Goal: Task Accomplishment & Management: Use online tool/utility

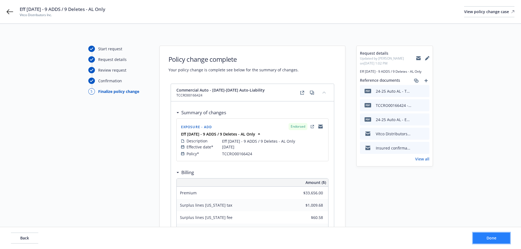
click at [503, 239] on button "Done" at bounding box center [491, 238] width 37 height 11
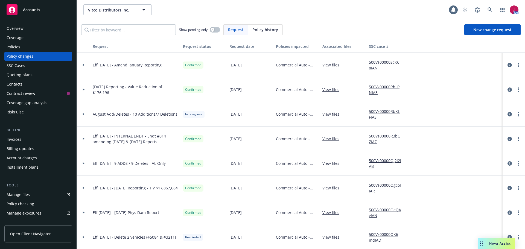
click at [40, 234] on span "Open Client Navigator" at bounding box center [30, 234] width 41 height 6
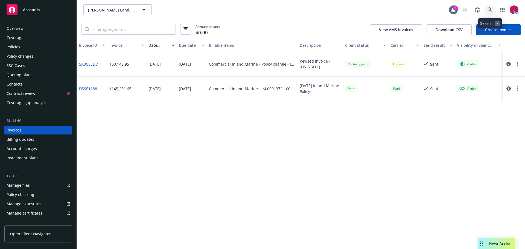
click at [489, 9] on icon at bounding box center [490, 9] width 5 height 5
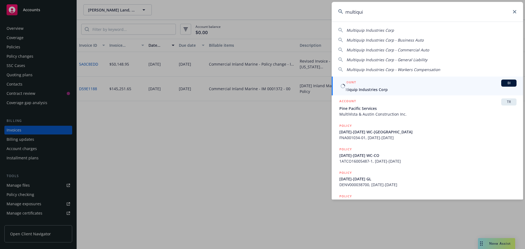
type input "multiqui"
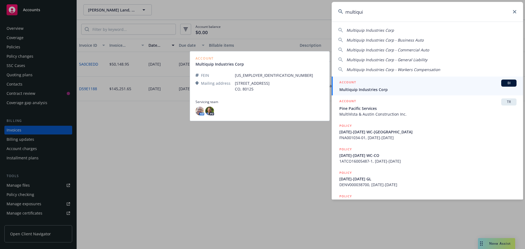
click at [456, 86] on div "ACCOUNT BI" at bounding box center [428, 83] width 177 height 7
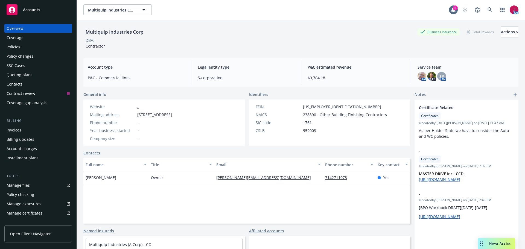
click at [16, 133] on div "Invoices" at bounding box center [14, 130] width 15 height 9
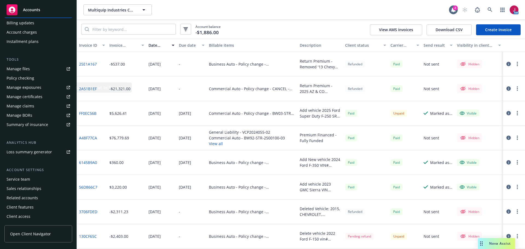
scroll to position [108, 0]
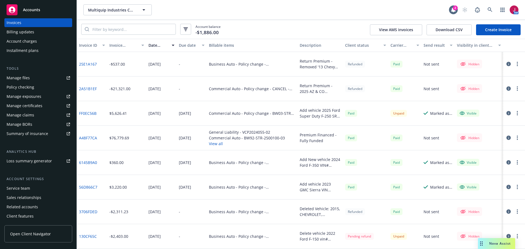
click at [22, 185] on div "Service team" at bounding box center [19, 188] width 24 height 9
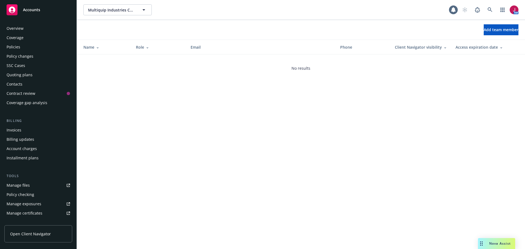
scroll to position [117, 0]
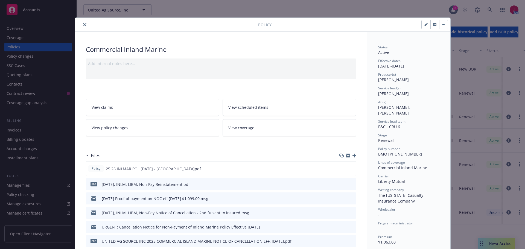
click at [83, 23] on icon "close" at bounding box center [84, 24] width 3 height 3
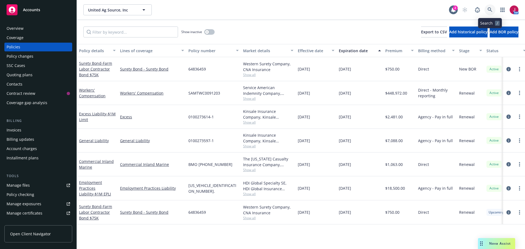
click at [488, 12] on link at bounding box center [490, 9] width 11 height 11
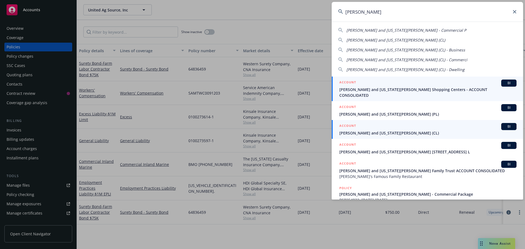
type input "nikiforos"
click at [388, 130] on span "[PERSON_NAME] and [US_STATE][PERSON_NAME] (CL)" at bounding box center [428, 133] width 177 height 6
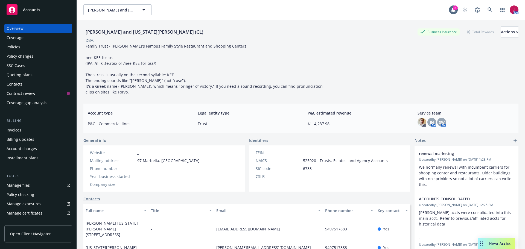
click at [47, 72] on div "Quoting plans" at bounding box center [38, 75] width 63 height 9
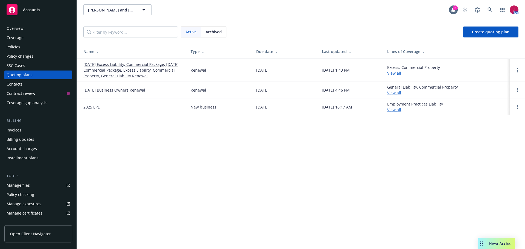
click at [132, 67] on link "[DATE] Excess Liability, Commercial Package, [DATE] Commercial Package, Excess …" at bounding box center [132, 70] width 98 height 17
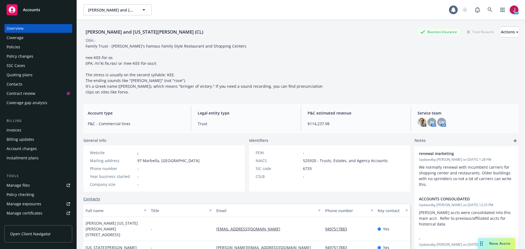
click at [27, 51] on div "Policies" at bounding box center [38, 47] width 63 height 9
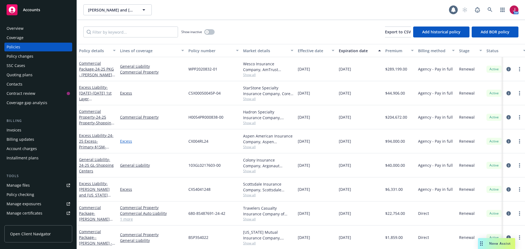
click at [170, 141] on link "Excess" at bounding box center [152, 141] width 64 height 6
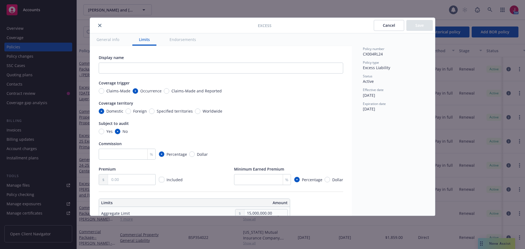
click at [98, 27] on icon "close" at bounding box center [99, 25] width 3 height 3
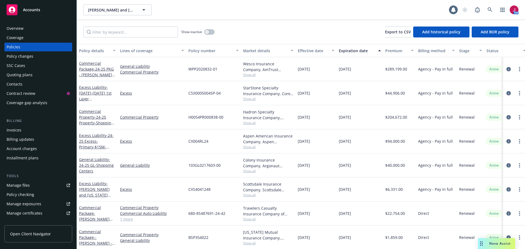
click at [27, 73] on div "Quoting plans" at bounding box center [20, 75] width 26 height 9
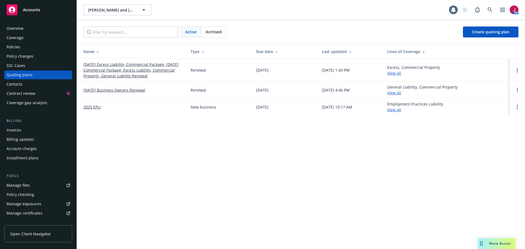
click at [120, 67] on link "10/08/25 Excess Liability, Commercial Package, 10/04/25 Commercial Package, Exc…" at bounding box center [132, 70] width 98 height 17
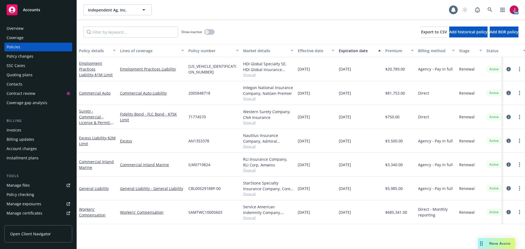
click at [507, 94] on icon "circleInformation" at bounding box center [509, 93] width 4 height 4
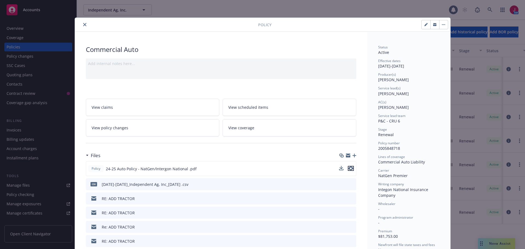
click at [349, 169] on icon "preview file" at bounding box center [351, 169] width 5 height 4
click at [83, 24] on icon "close" at bounding box center [84, 24] width 3 height 3
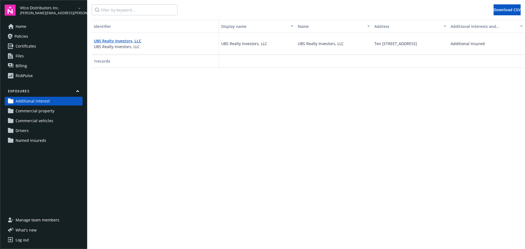
click at [43, 112] on span "Commercial property" at bounding box center [35, 111] width 39 height 9
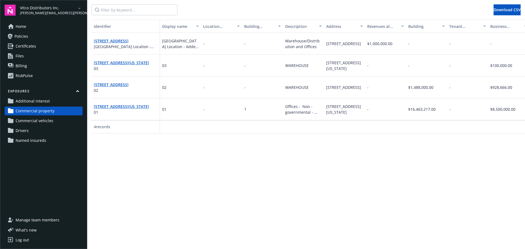
click at [43, 118] on span "Commercial vehicles" at bounding box center [35, 121] width 38 height 9
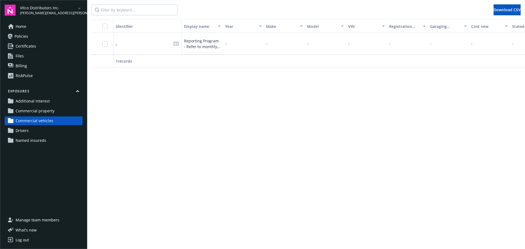
click at [42, 129] on link "Drivers" at bounding box center [44, 130] width 78 height 9
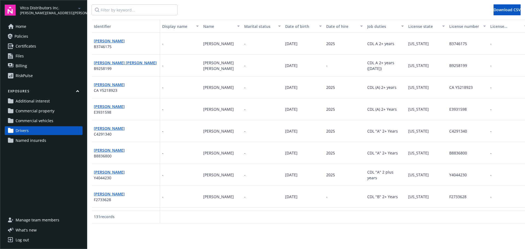
click at [182, 119] on div "-" at bounding box center [180, 109] width 41 height 22
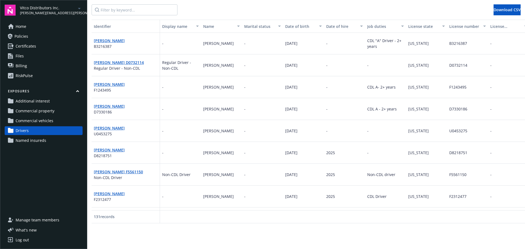
scroll to position [356, 0]
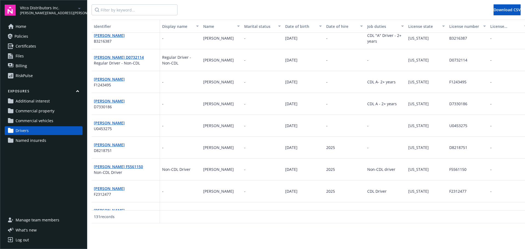
click at [40, 141] on span "Named insureds" at bounding box center [31, 140] width 31 height 9
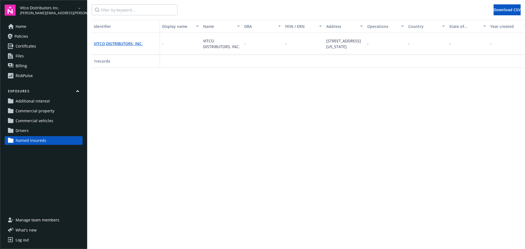
click at [48, 28] on link "Home" at bounding box center [44, 26] width 78 height 9
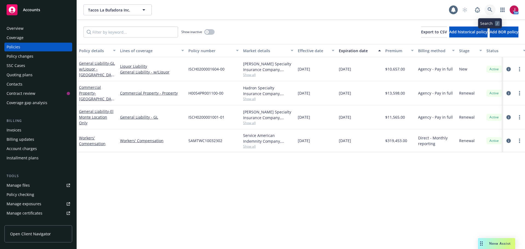
click at [489, 10] on icon at bounding box center [490, 9] width 5 height 5
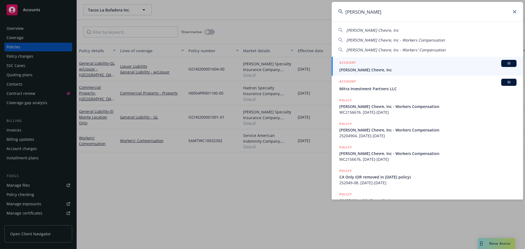
type input "[PERSON_NAME]"
click at [396, 68] on span "[PERSON_NAME] Chevre, Inc" at bounding box center [428, 70] width 177 height 6
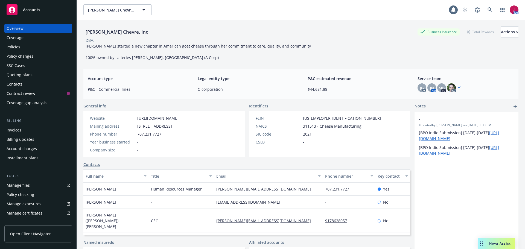
click at [22, 48] on div "Policies" at bounding box center [38, 47] width 63 height 9
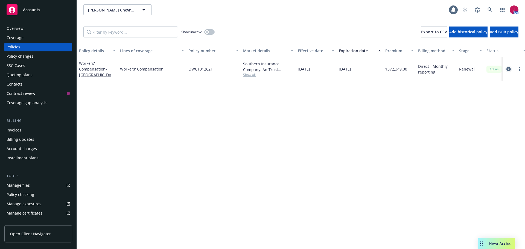
click at [509, 69] on icon "circleInformation" at bounding box center [509, 69] width 4 height 4
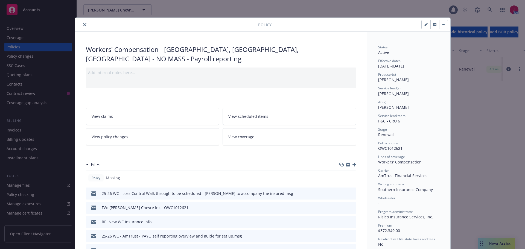
click at [84, 24] on icon "close" at bounding box center [84, 24] width 3 height 3
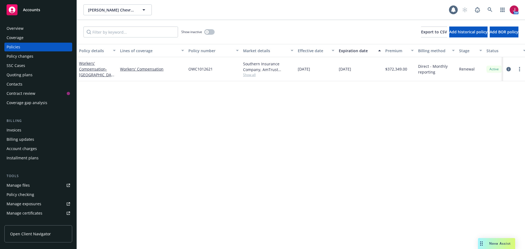
click at [35, 64] on div "SSC Cases" at bounding box center [38, 65] width 63 height 9
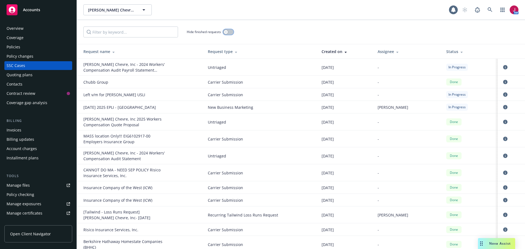
click at [225, 33] on icon "button" at bounding box center [226, 32] width 2 height 2
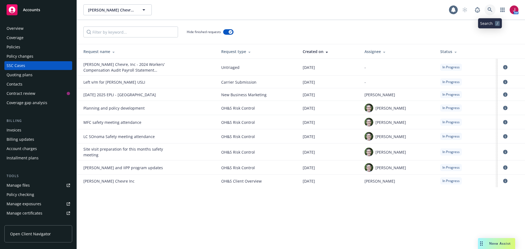
click at [487, 12] on link at bounding box center [490, 9] width 11 height 11
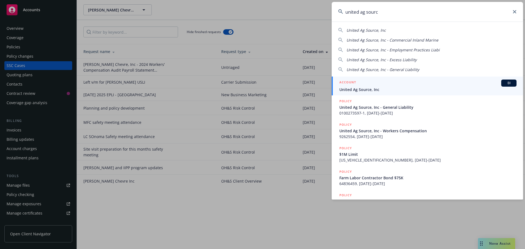
type input "united ag sourc"
click at [434, 84] on div "ACCOUNT BI" at bounding box center [428, 83] width 177 height 7
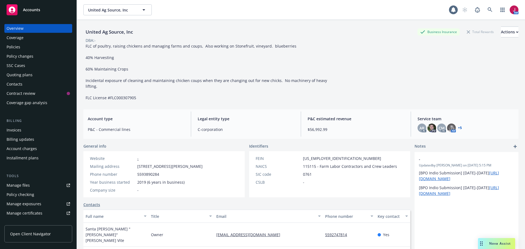
click at [7, 67] on div "SSC Cases" at bounding box center [16, 65] width 19 height 9
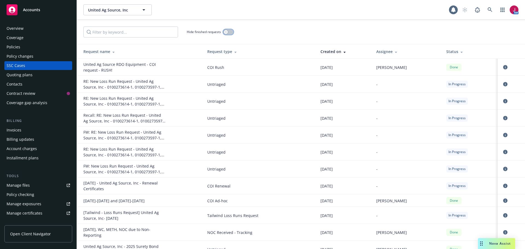
click at [226, 33] on icon "button" at bounding box center [226, 32] width 2 height 2
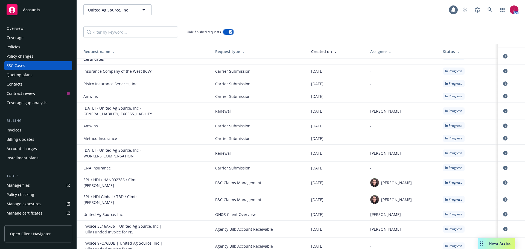
scroll to position [200, 0]
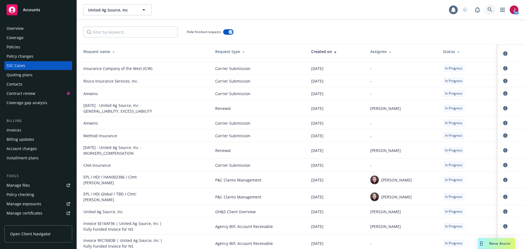
click at [490, 11] on icon at bounding box center [490, 9] width 5 height 5
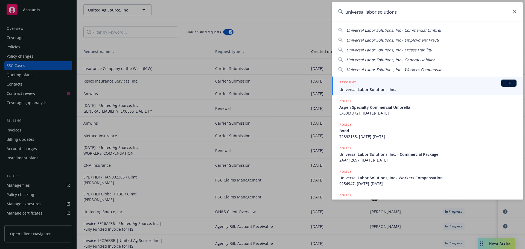
type input "universal labor solutions"
click at [417, 89] on span "Universal Labor Solutions, Inc." at bounding box center [428, 90] width 177 height 6
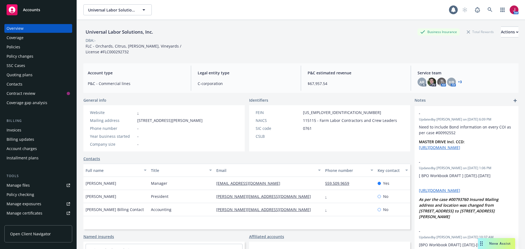
click at [26, 50] on div "Policies" at bounding box center [38, 47] width 63 height 9
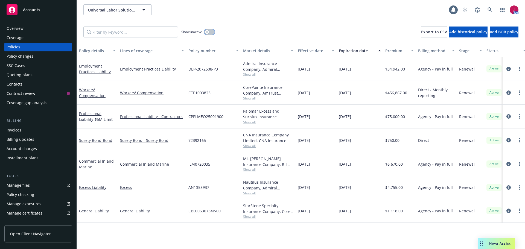
click at [208, 32] on icon "button" at bounding box center [207, 32] width 2 height 2
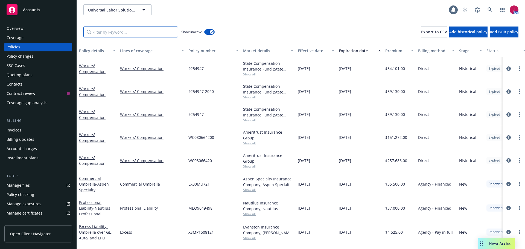
click at [124, 32] on input "Filter by keyword..." at bounding box center [130, 32] width 95 height 11
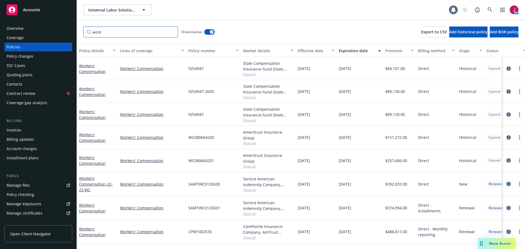
type input "work"
click at [507, 230] on icon "circleInformation" at bounding box center [509, 232] width 4 height 4
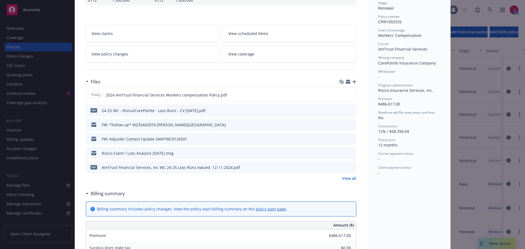
scroll to position [128, 0]
click at [291, 82] on div "Files" at bounding box center [221, 80] width 271 height 11
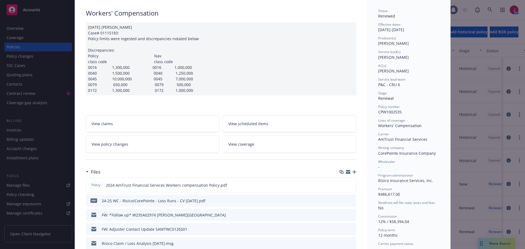
scroll to position [0, 0]
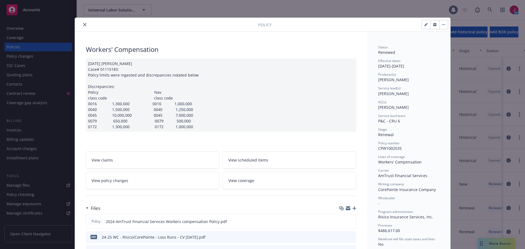
drag, startPoint x: 434, startPoint y: 23, endPoint x: 259, endPoint y: 2, distance: 176.1
click at [434, 23] on icon "button" at bounding box center [434, 23] width 3 height 1
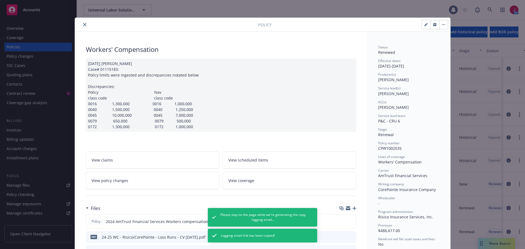
click at [272, 118] on div "05/29/2024 Galib Sheik Case# 01115183: Policy limits were ingested and discrepa…" at bounding box center [221, 95] width 271 height 73
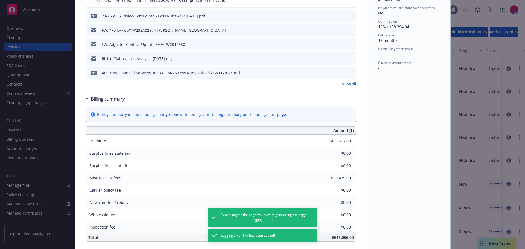
scroll to position [274, 0]
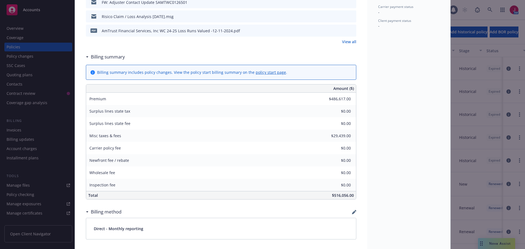
type textarea "x"
click at [346, 45] on link "View all" at bounding box center [349, 42] width 14 height 6
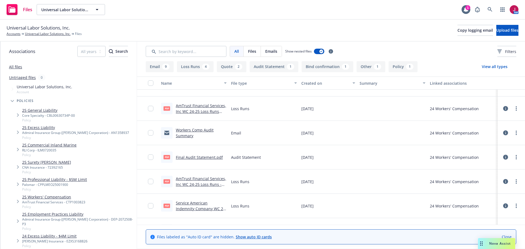
scroll to position [91, 0]
click at [190, 131] on link "Workers Comp Audit Summary" at bounding box center [195, 131] width 38 height 11
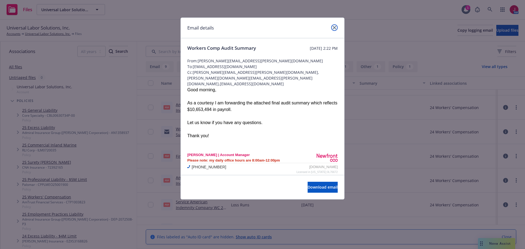
click at [335, 28] on icon "close" at bounding box center [334, 27] width 3 height 3
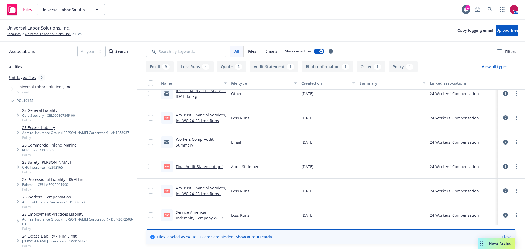
scroll to position [0, 0]
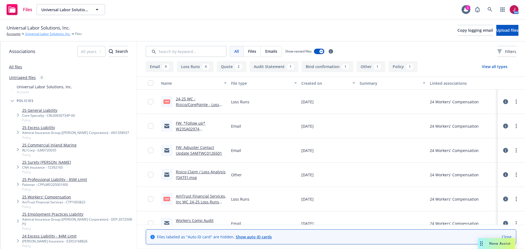
click at [48, 33] on link "Universal Labor Solutions, Inc." at bounding box center [48, 33] width 46 height 5
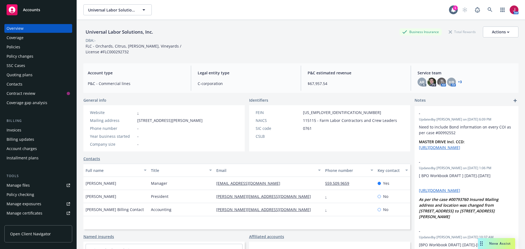
click at [25, 65] on div "SSC Cases" at bounding box center [38, 65] width 63 height 9
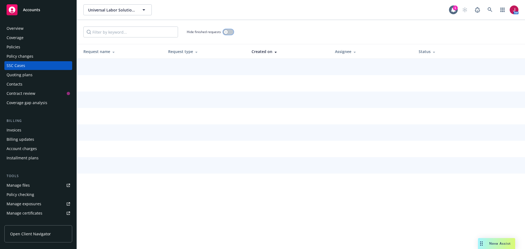
click at [225, 32] on icon "button" at bounding box center [226, 32] width 2 height 2
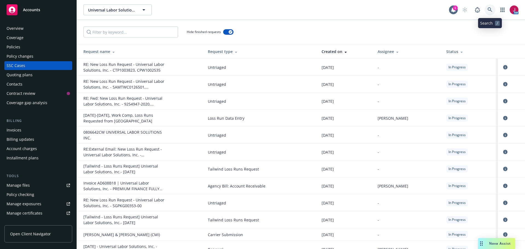
click at [487, 8] on link at bounding box center [490, 9] width 11 height 11
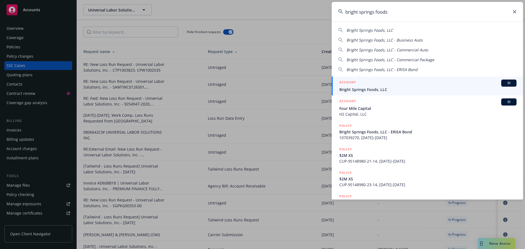
type input "bright springs foods"
click at [444, 83] on div "ACCOUNT BI" at bounding box center [428, 83] width 177 height 7
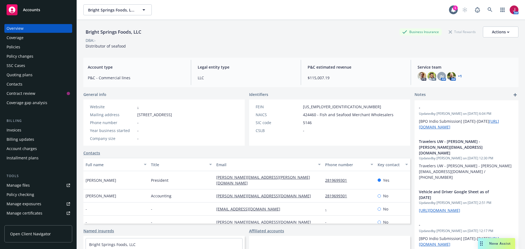
click at [11, 76] on div "Quoting plans" at bounding box center [20, 75] width 26 height 9
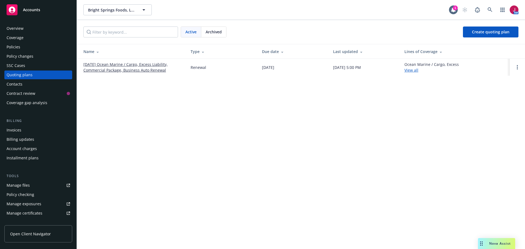
click at [105, 65] on link "11/27/25 Ocean Marine / Cargo, Excess Liability, Commercial Package, Business A…" at bounding box center [132, 67] width 98 height 11
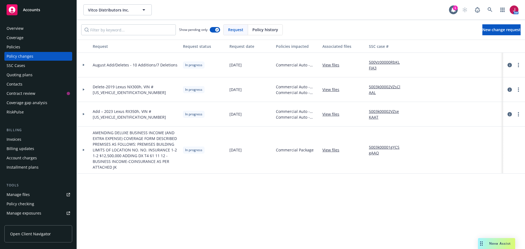
click at [37, 47] on div "Policies" at bounding box center [38, 47] width 63 height 9
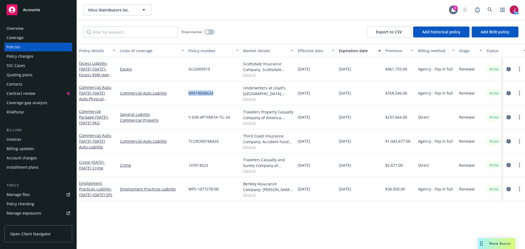
drag, startPoint x: 187, startPoint y: 97, endPoint x: 214, endPoint y: 97, distance: 27.9
click at [214, 97] on div "MM18608A24" at bounding box center [213, 93] width 55 height 24
copy span "MM18608A24"
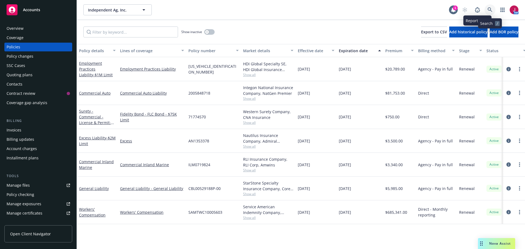
click at [487, 8] on link at bounding box center [490, 9] width 11 height 11
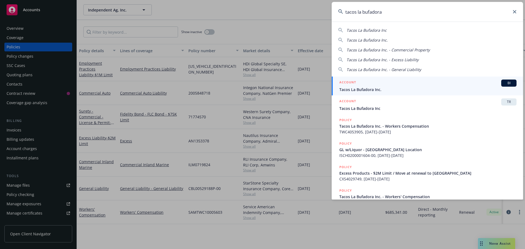
type input "tacos la bufadora"
click at [459, 81] on div "ACCOUNT BI" at bounding box center [428, 83] width 177 height 7
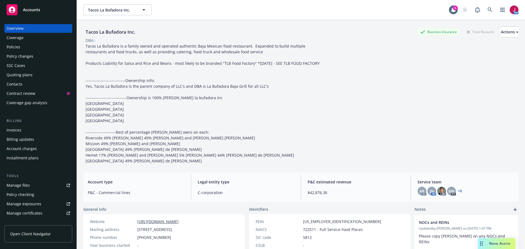
click at [27, 77] on div "Quoting plans" at bounding box center [20, 75] width 26 height 9
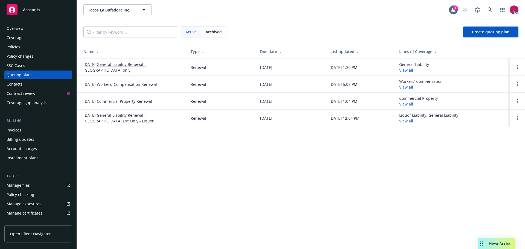
click at [134, 100] on link "[DATE] Commercial Property Renewal" at bounding box center [117, 101] width 69 height 6
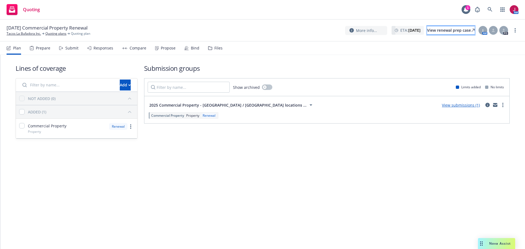
click at [450, 29] on div "View renewal prep case" at bounding box center [451, 30] width 48 height 8
click at [210, 49] on div "Files" at bounding box center [215, 48] width 14 height 13
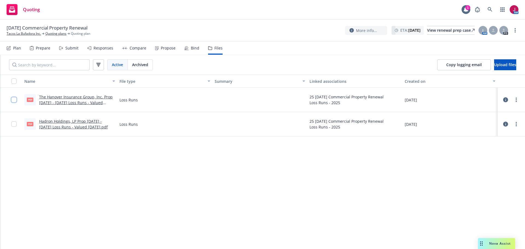
click at [14, 99] on input "checkbox" at bounding box center [13, 99] width 5 height 5
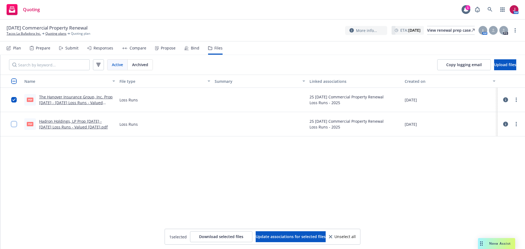
click at [15, 124] on input "checkbox" at bounding box center [13, 123] width 5 height 5
click at [18, 47] on div "Plan" at bounding box center [17, 48] width 8 height 4
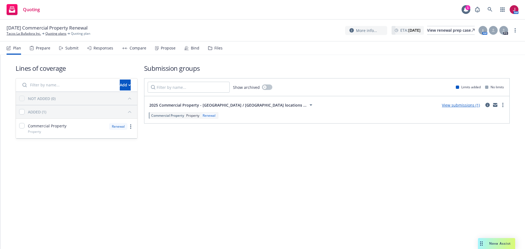
click at [70, 49] on div "Submit" at bounding box center [71, 48] width 13 height 4
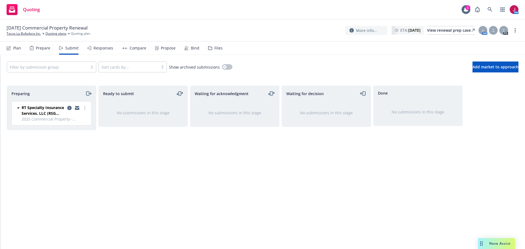
click at [214, 47] on div "Files" at bounding box center [218, 48] width 8 height 4
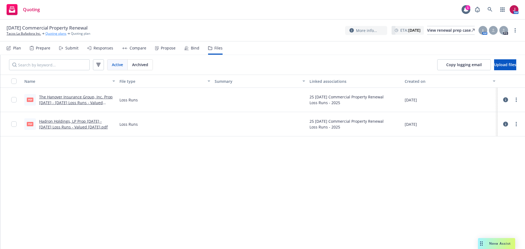
click at [56, 34] on link "Quoting plans" at bounding box center [55, 33] width 21 height 5
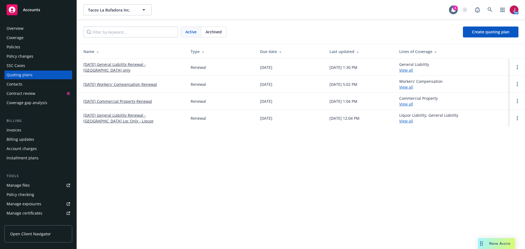
click at [130, 114] on link "[DATE] General Liability Renewal - [GEOGRAPHIC_DATA] Loc Only - Liquor" at bounding box center [132, 117] width 98 height 11
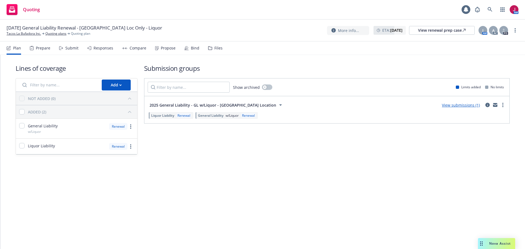
click at [217, 50] on div "Files" at bounding box center [218, 48] width 8 height 4
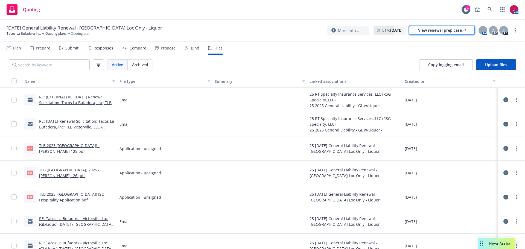
click at [452, 34] on div "View renewal prep case" at bounding box center [442, 30] width 48 height 8
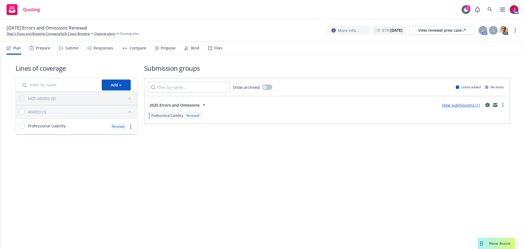
click at [70, 51] on div "Submit" at bounding box center [68, 48] width 19 height 13
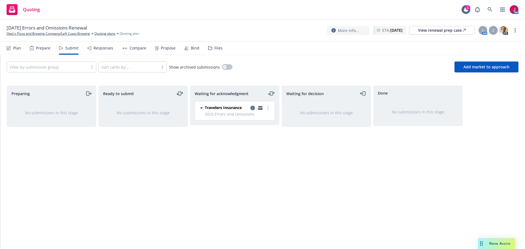
click at [252, 108] on icon "copy logging email" at bounding box center [253, 108] width 4 height 4
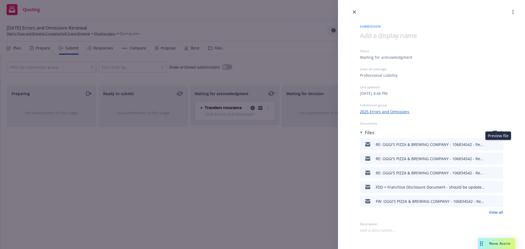
click at [500, 143] on icon "preview file" at bounding box center [498, 144] width 5 height 4
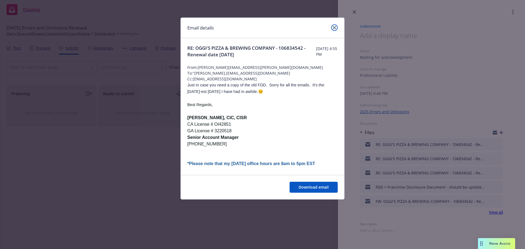
click at [333, 27] on icon "close" at bounding box center [334, 27] width 3 height 3
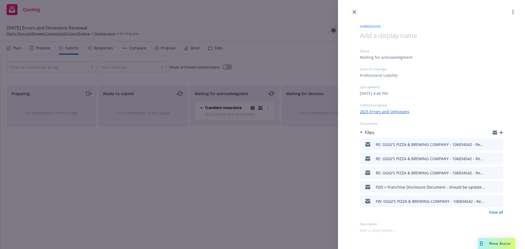
click at [355, 12] on icon "close" at bounding box center [354, 11] width 3 height 3
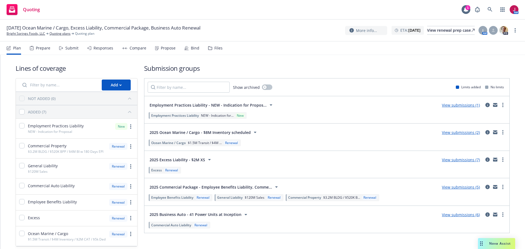
click at [217, 49] on div "Files" at bounding box center [218, 48] width 8 height 4
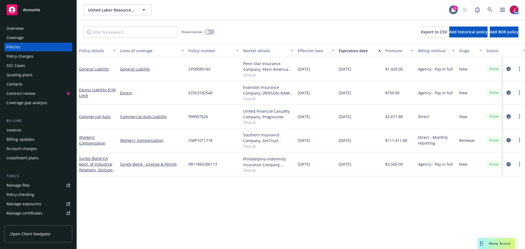
click at [30, 74] on div "Quoting plans" at bounding box center [20, 75] width 26 height 9
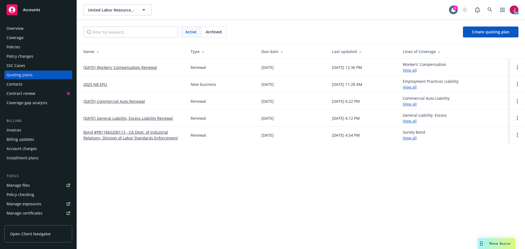
click at [97, 84] on link "2025 NB EPLI" at bounding box center [95, 85] width 24 height 6
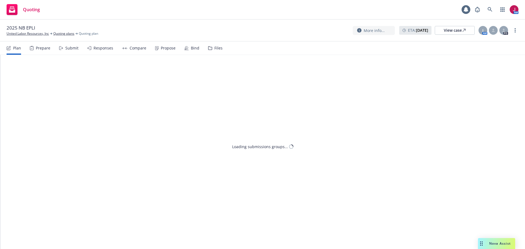
click at [137, 47] on div "Compare" at bounding box center [138, 48] width 17 height 4
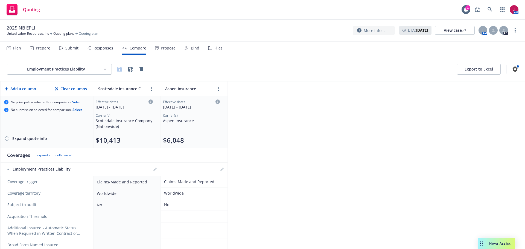
click at [107, 46] on div "Responses" at bounding box center [104, 48] width 20 height 4
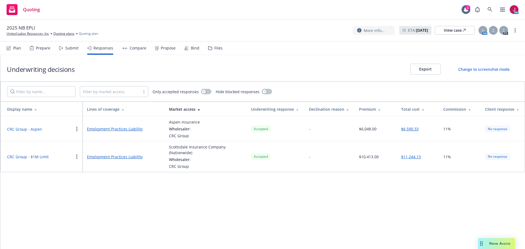
click at [43, 157] on button "CRC Group - $1M Limit" at bounding box center [28, 157] width 42 height 6
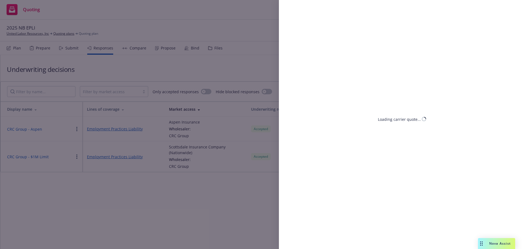
select select "CA"
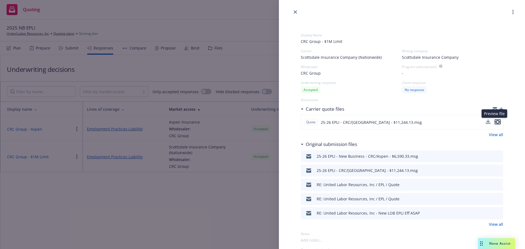
click at [495, 121] on icon "preview file" at bounding box center [497, 122] width 5 height 4
click at [296, 10] on icon "close" at bounding box center [295, 11] width 3 height 3
